Goal: Navigation & Orientation: Find specific page/section

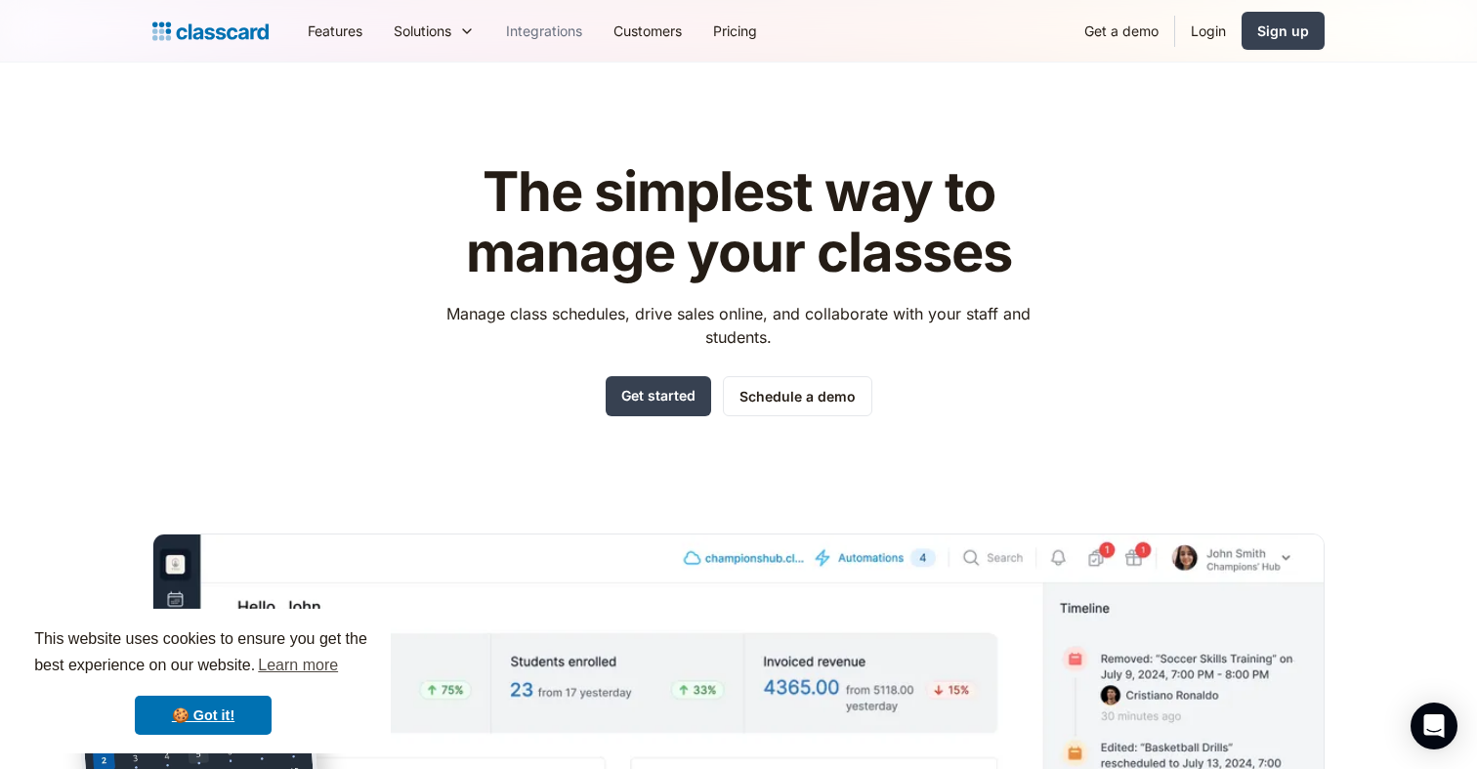
click at [540, 33] on link "Integrations" at bounding box center [543, 31] width 107 height 44
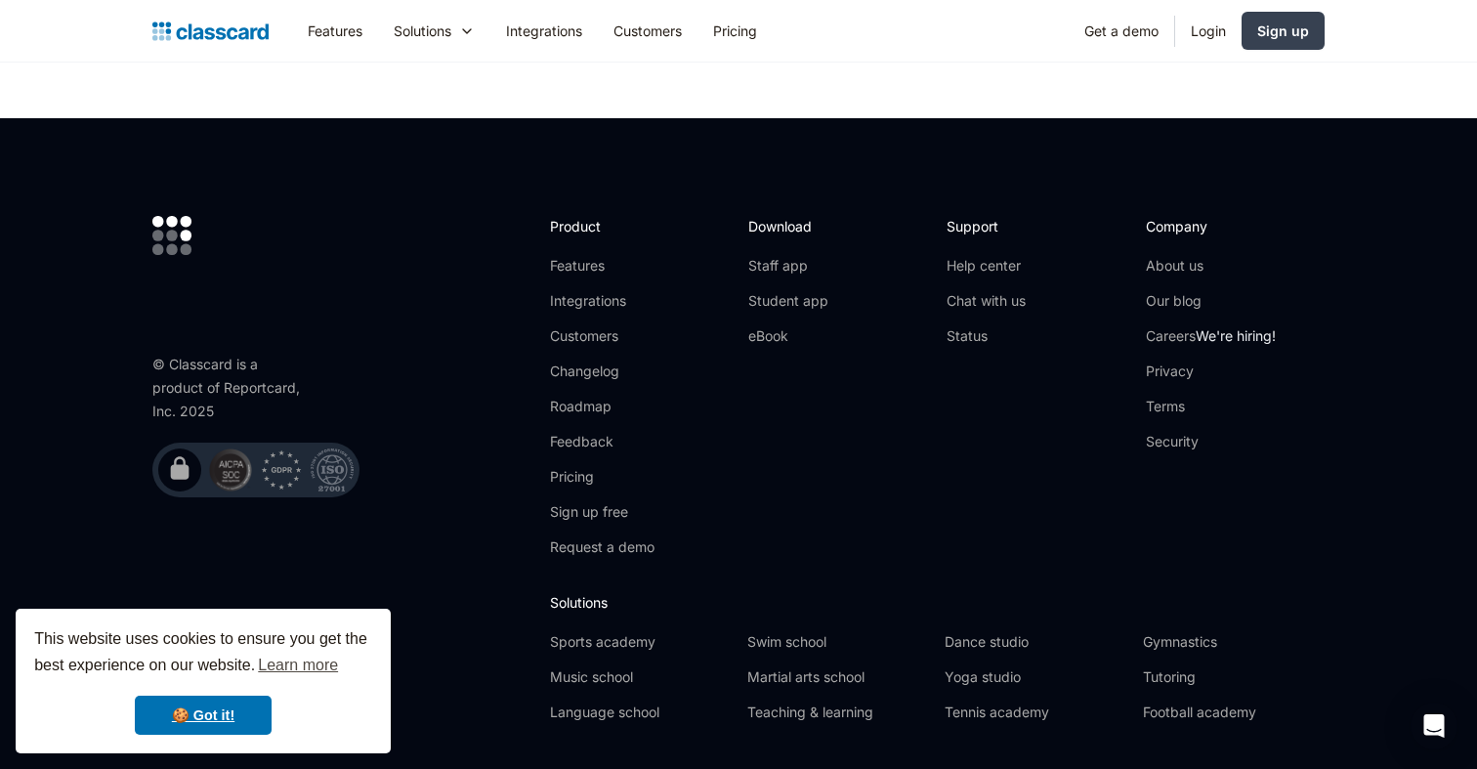
scroll to position [4743, 0]
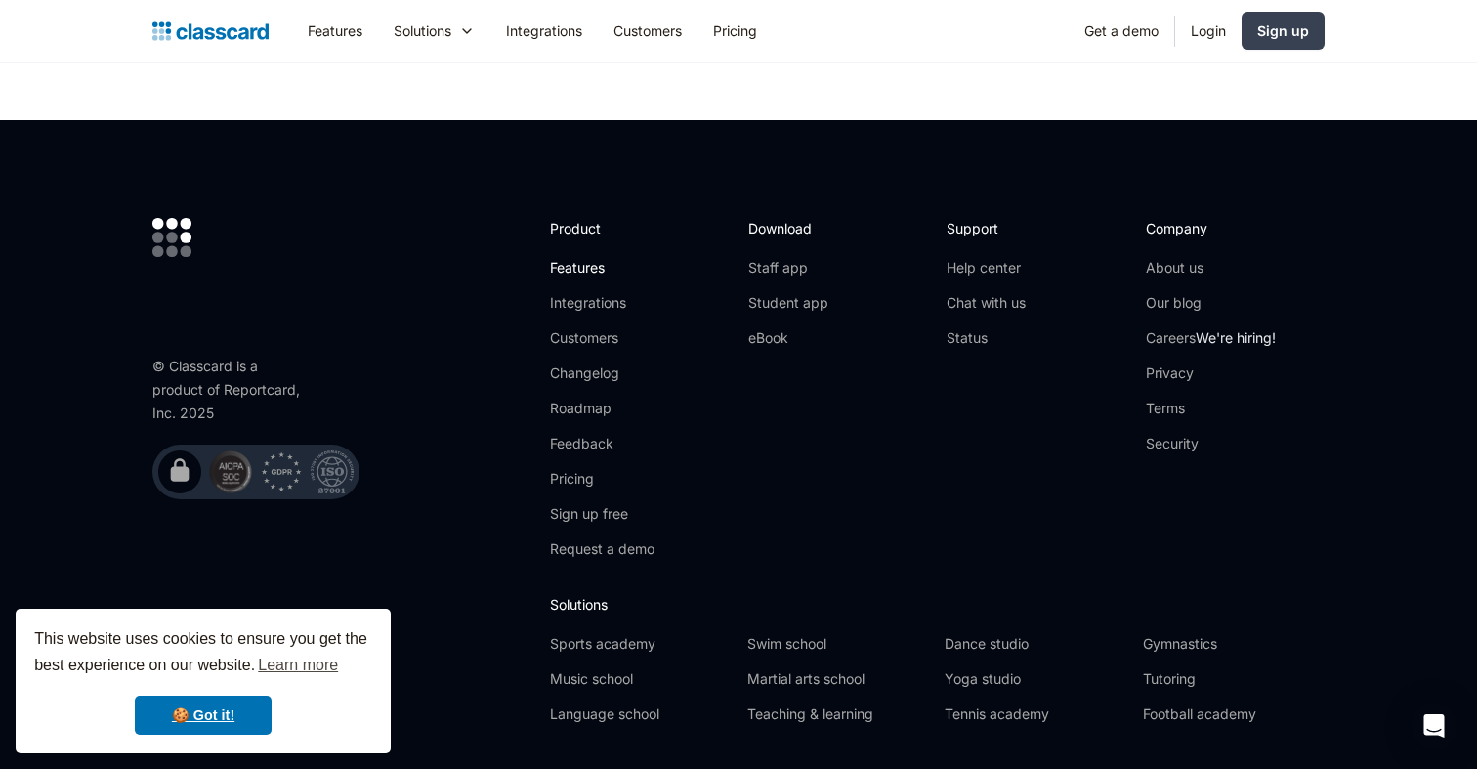
click at [591, 269] on link "Features" at bounding box center [602, 268] width 105 height 20
